Goal: Navigation & Orientation: Understand site structure

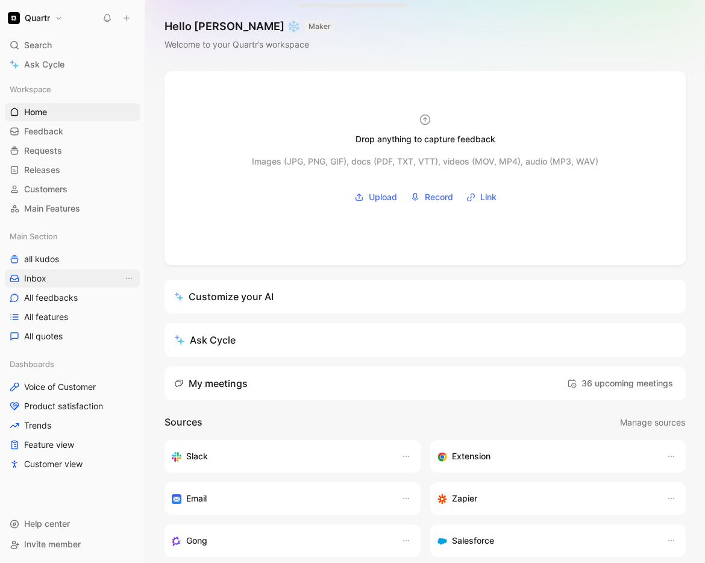
click at [55, 281] on link "Inbox" at bounding box center [72, 278] width 135 height 18
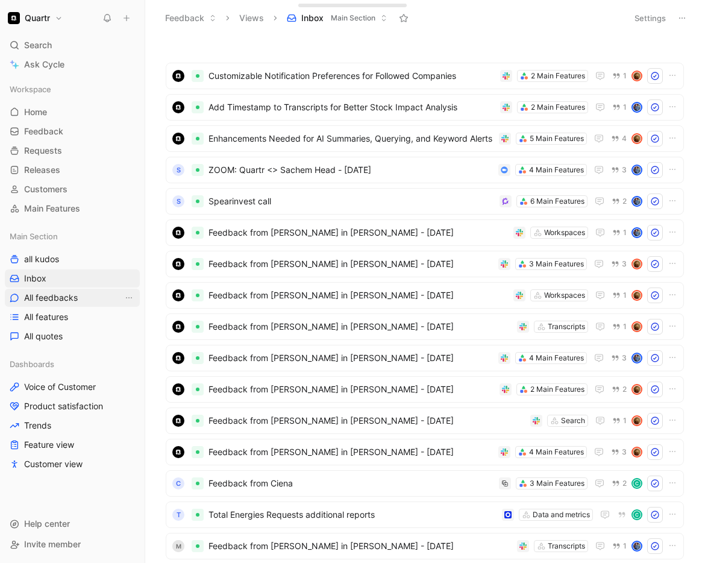
click at [55, 302] on span "All feedbacks" at bounding box center [51, 298] width 54 height 12
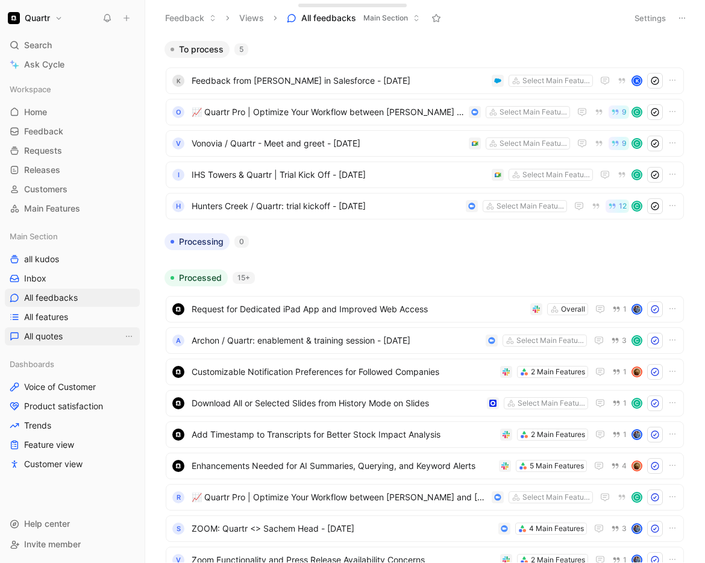
click at [39, 332] on span "All quotes" at bounding box center [43, 336] width 39 height 12
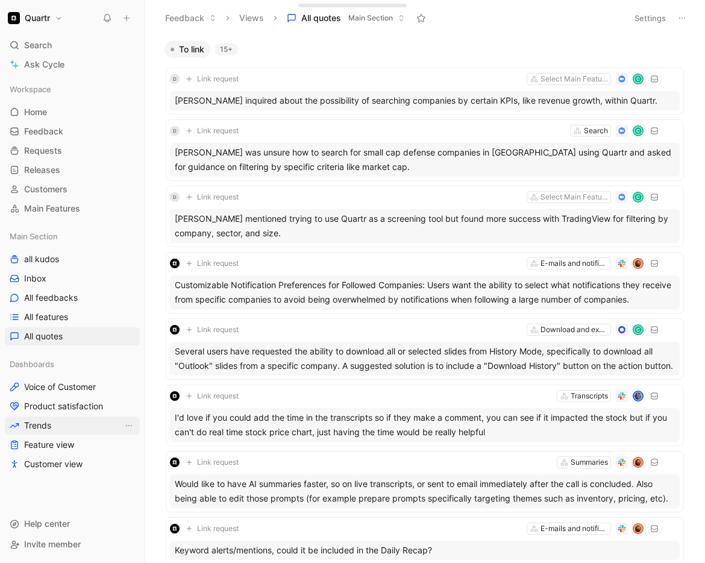
click at [39, 428] on span "Trends" at bounding box center [37, 425] width 27 height 12
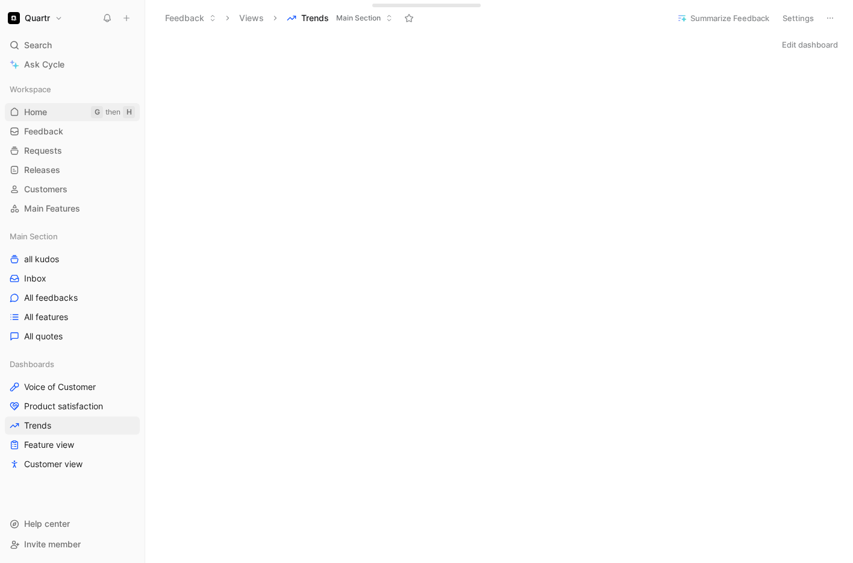
click at [52, 110] on link "Home G then H" at bounding box center [72, 112] width 135 height 18
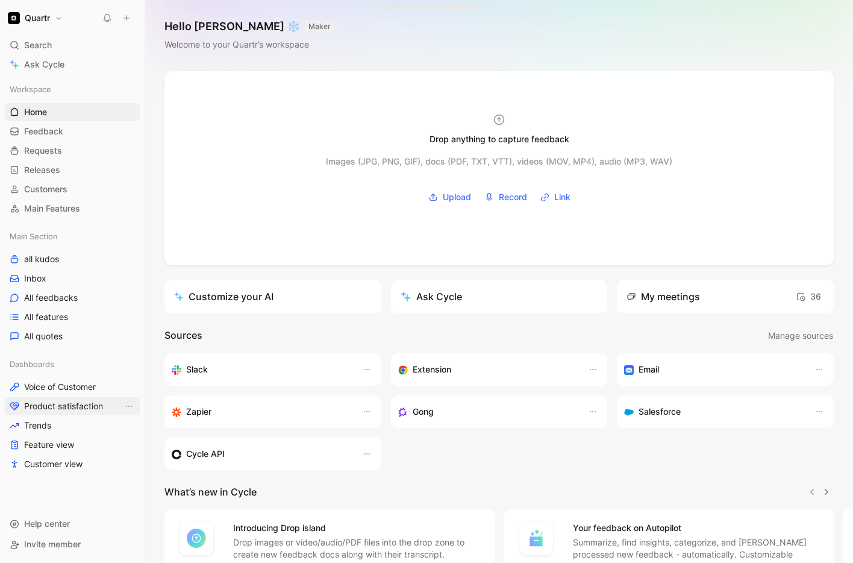
click at [42, 407] on span "Product satisfaction" at bounding box center [63, 406] width 79 height 12
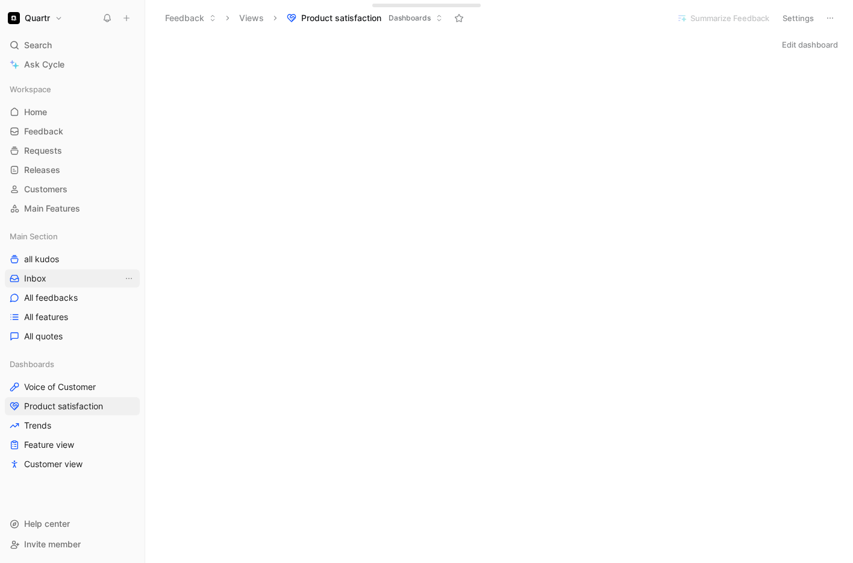
click at [49, 280] on link "Inbox" at bounding box center [72, 278] width 135 height 18
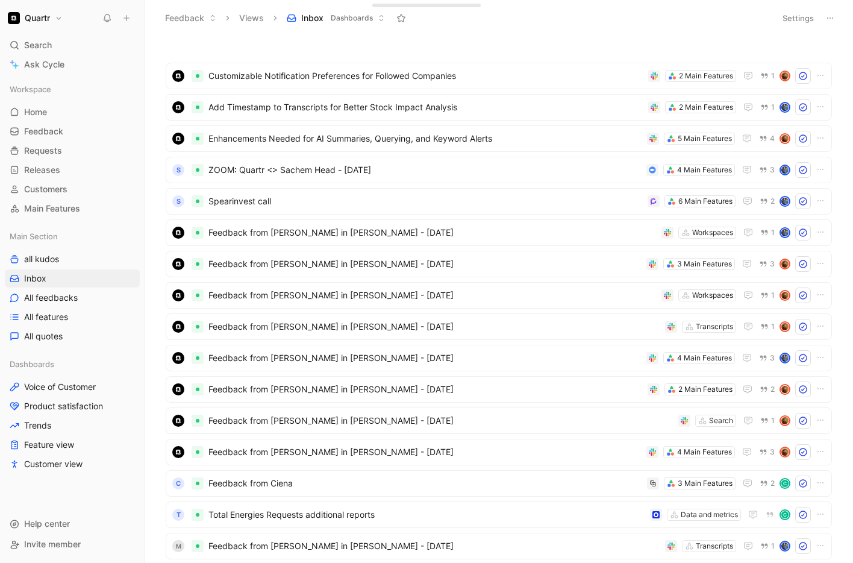
click at [704, 22] on icon at bounding box center [831, 18] width 10 height 10
click at [46, 150] on span "Requests" at bounding box center [43, 151] width 38 height 12
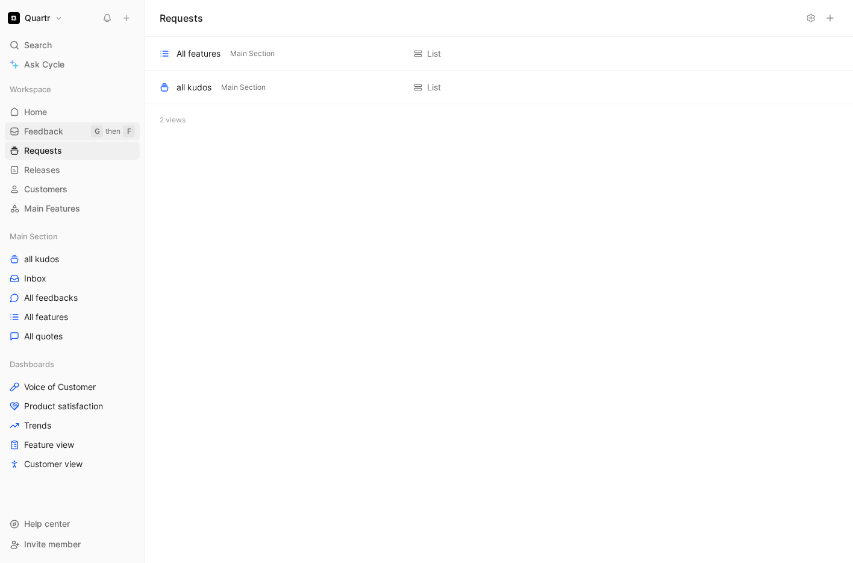
click at [49, 132] on span "Feedback" at bounding box center [43, 131] width 39 height 12
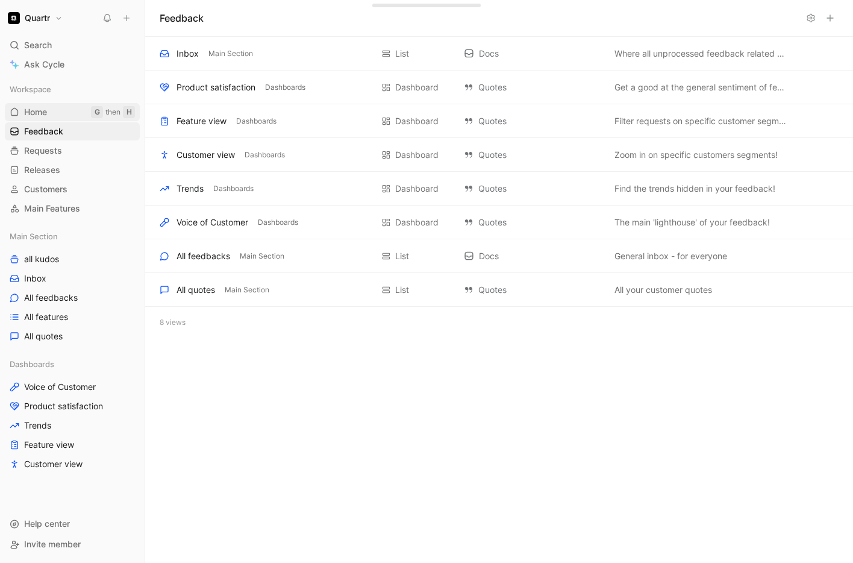
click at [54, 114] on link "Home G then H" at bounding box center [72, 112] width 135 height 18
